Goal: Transaction & Acquisition: Purchase product/service

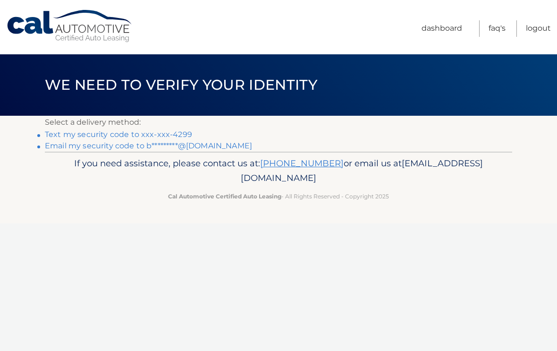
click at [188, 128] on p "Select a delivery method:" at bounding box center [279, 122] width 468 height 13
click at [80, 138] on link "Text my security code to xxx-xxx-4299" at bounding box center [118, 134] width 147 height 9
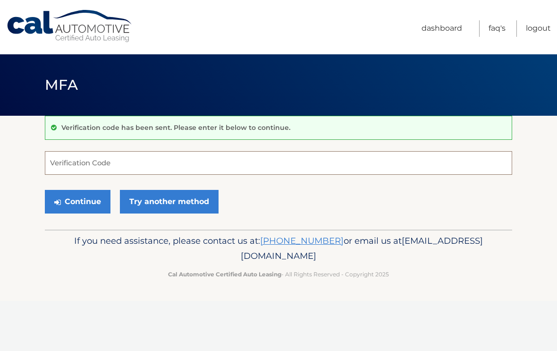
click at [99, 157] on input "Verification Code" at bounding box center [279, 163] width 468 height 24
type input "159328"
click at [89, 205] on button "Continue" at bounding box center [78, 202] width 66 height 24
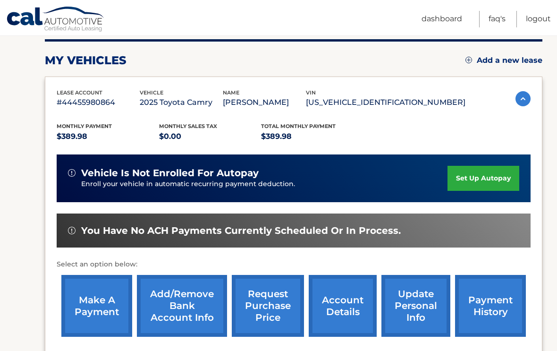
scroll to position [122, 0]
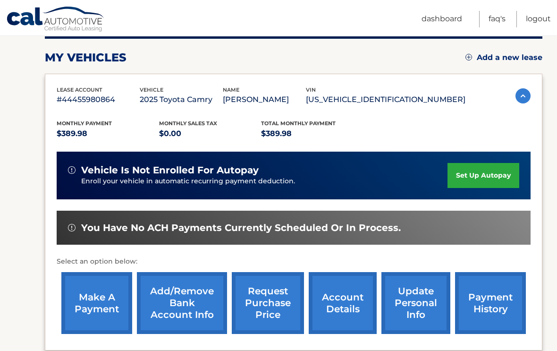
click at [100, 304] on link "make a payment" at bounding box center [96, 303] width 71 height 62
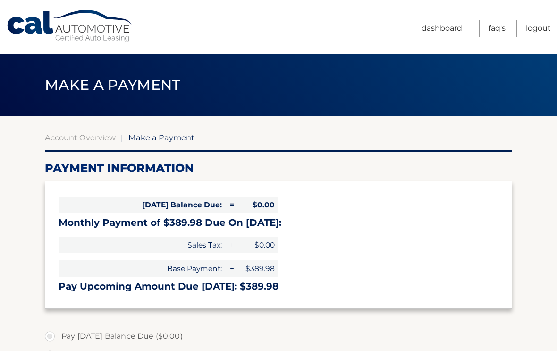
select select "M2QyOGY1NjctOTJmYi00YWI0LThhNWYtZWYzMmE3NWNiMWNk"
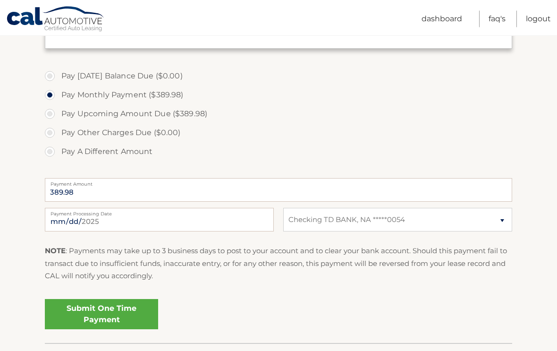
scroll to position [261, 0]
click at [126, 311] on link "Submit One Time Payment" at bounding box center [101, 313] width 113 height 30
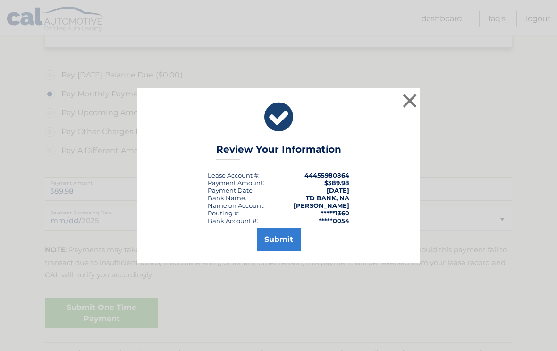
click at [291, 247] on button "Submit" at bounding box center [279, 239] width 44 height 23
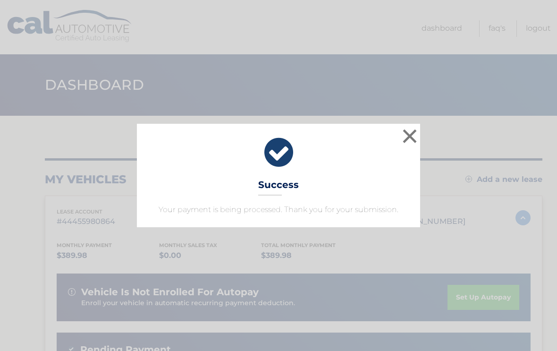
click at [405, 137] on button "×" at bounding box center [410, 136] width 19 height 19
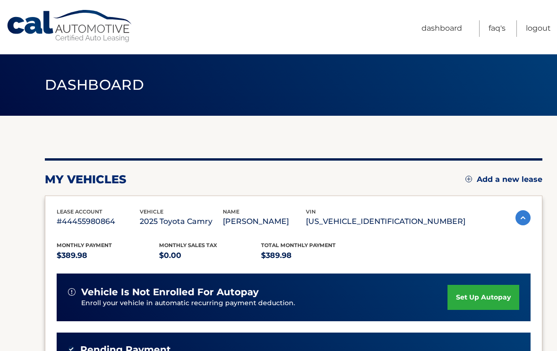
click at [543, 27] on link "Logout" at bounding box center [538, 28] width 25 height 17
